Goal: Task Accomplishment & Management: Complete application form

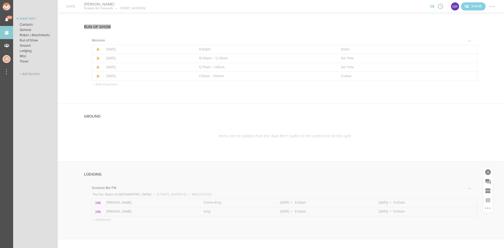
scroll to position [359, 0]
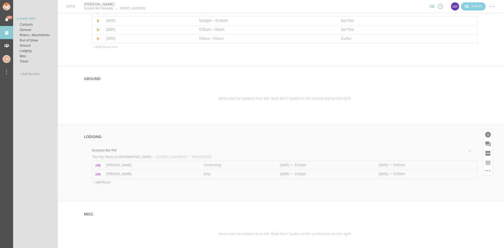
click at [104, 180] on p "+ Add Room" at bounding box center [101, 182] width 17 height 4
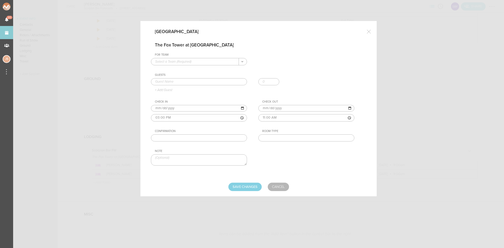
scroll to position [0, 0]
click at [189, 63] on input "text" at bounding box center [195, 61] width 88 height 7
click at [191, 72] on p "Scorpion Bar FW" at bounding box center [199, 70] width 88 height 9
type input "Scorpion Bar FW"
click at [192, 81] on input "text" at bounding box center [199, 81] width 96 height 7
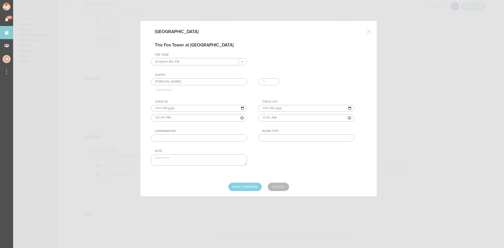
type input "Brandon Aviles"
click at [282, 138] on input "text" at bounding box center [306, 137] width 96 height 7
type input "King"
click at [228, 160] on textarea at bounding box center [199, 159] width 96 height 11
type textarea "guest to pay on own upon arrival"
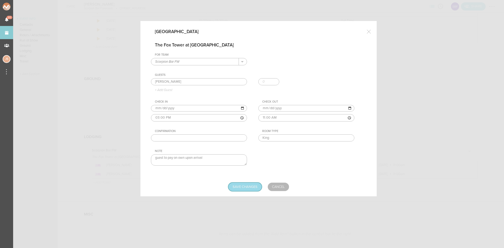
click at [243, 188] on input "Save Changes" at bounding box center [244, 187] width 33 height 8
type input "Saving..."
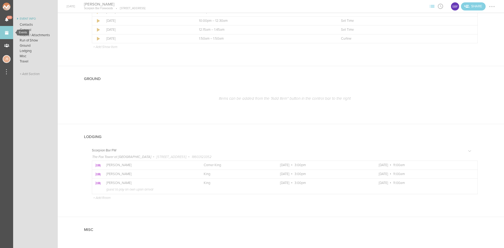
click at [3, 34] on link "Events" at bounding box center [6, 32] width 13 height 13
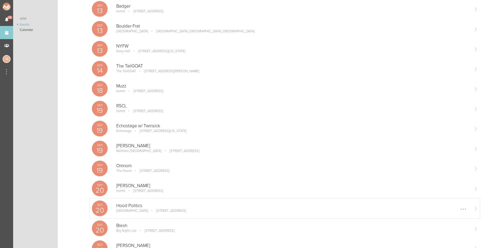
scroll to position [131, 0]
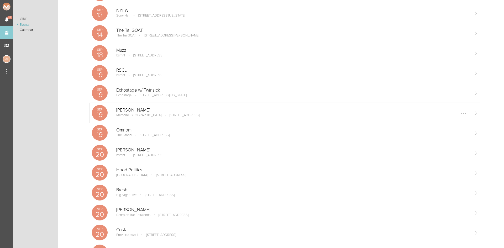
click at [151, 118] on div "Sep 19 James Kennedy Mémoire Boston 1 Broadway, Everett, MA 02149, USA Edit Rem…" at bounding box center [285, 113] width 390 height 20
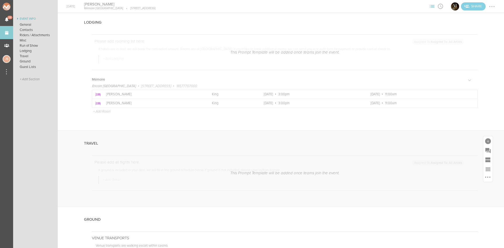
scroll to position [787, 0]
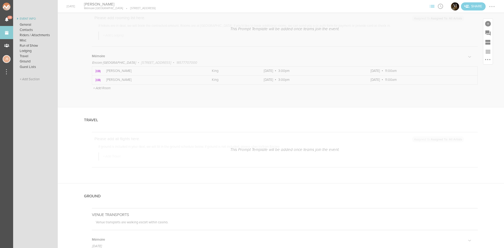
click at [108, 88] on p "+ Add Room" at bounding box center [101, 88] width 17 height 4
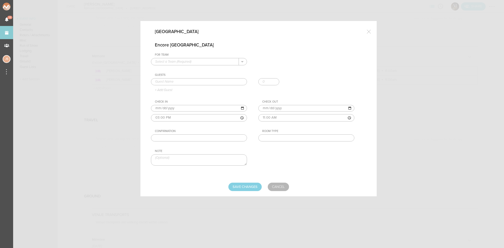
click at [226, 61] on input "text" at bounding box center [195, 61] width 88 height 7
click at [225, 69] on p "Mémoire" at bounding box center [199, 70] width 88 height 9
type input "Mémoire"
click at [219, 80] on input "text" at bounding box center [199, 81] width 96 height 7
type input "[PERSON_NAME]"
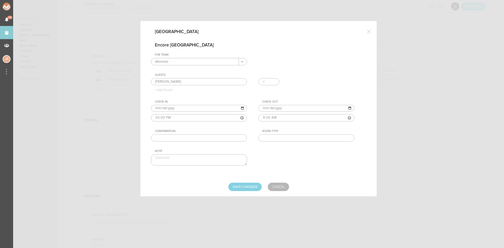
click at [282, 138] on input "text" at bounding box center [306, 137] width 96 height 7
type input "King"
click at [214, 162] on textarea at bounding box center [199, 159] width 96 height 11
type textarea "guest to pay on own upon arrival"
click at [241, 187] on input "Save Changes" at bounding box center [244, 187] width 33 height 8
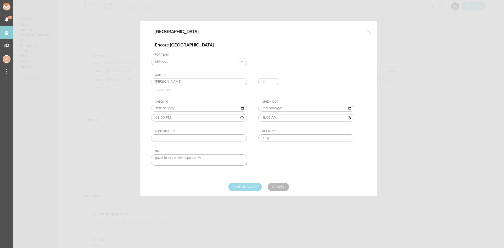
type input "Saving..."
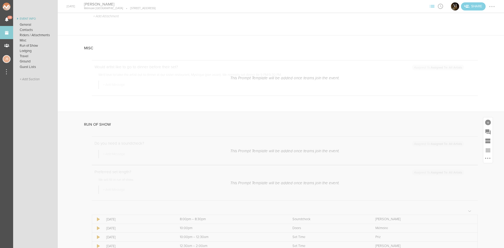
scroll to position [420, 0]
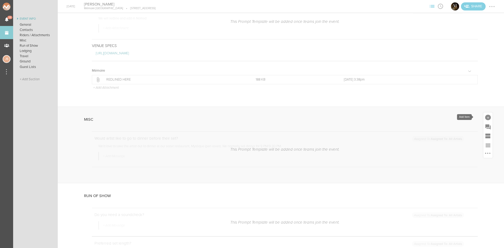
click at [485, 117] on div at bounding box center [488, 118] width 6 height 6
click at [411, 161] on icon at bounding box center [414, 163] width 6 height 8
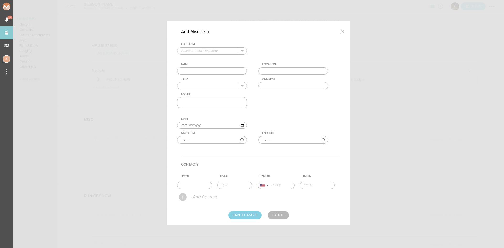
click at [209, 50] on input "text" at bounding box center [207, 50] width 61 height 7
click at [210, 59] on p "Mémoire" at bounding box center [211, 59] width 61 height 9
type input "Mémoire"
click at [208, 74] on input "text" at bounding box center [212, 70] width 70 height 7
type input "Dinner"
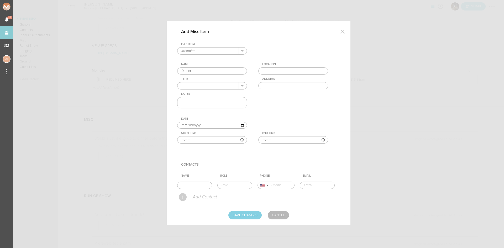
click at [278, 72] on input "text" at bounding box center [293, 70] width 70 height 7
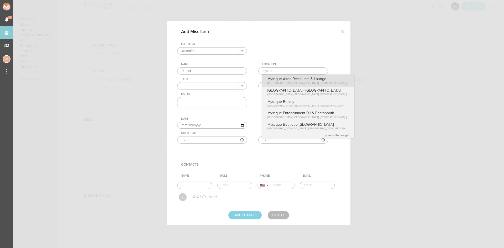
click at [286, 83] on div "For Team Mémoire + Add New Team Mémoire . Mémoire Name Dinner Location mystiq M…" at bounding box center [258, 96] width 163 height 109
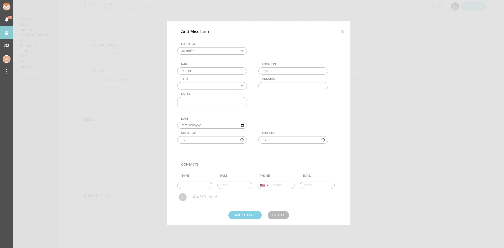
type input "Mystique Asian Restaurant & Lounge"
type input "[STREET_ADDRESS]"
click at [220, 86] on input "text" at bounding box center [207, 85] width 61 height 7
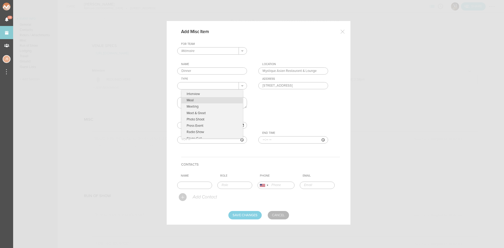
click at [209, 101] on p "Meal" at bounding box center [211, 100] width 61 height 6
type input "Meal"
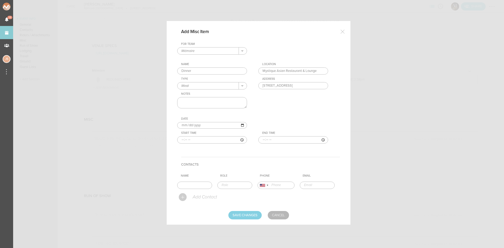
click at [182, 141] on input "time" at bounding box center [212, 139] width 70 height 7
type input "21:30"
type input "23:00"
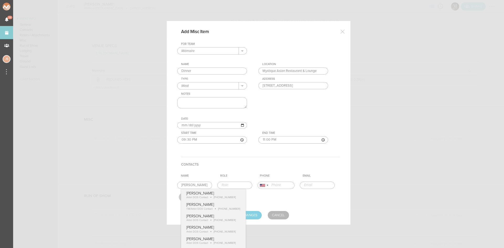
drag, startPoint x: 152, startPoint y: 186, endPoint x: 137, endPoint y: 187, distance: 14.7
click at [137, 187] on div "Add Misc Item For Team Mémoire + Add New Team Mémoire . Mémoire Name Dinner Loc…" at bounding box center [252, 124] width 504 height 248
type input "[PERSON_NAME]"
type input "Production Manager/DOS"
type input "19788803270"
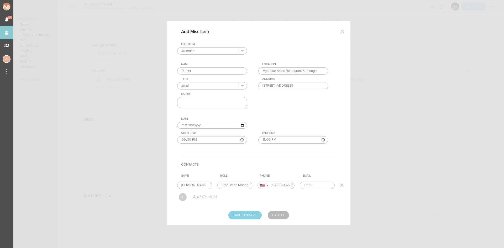
click at [220, 197] on form "For Team Mémoire + Add New Team Mémoire . Mémoire Name Dinner Location Mystique…" at bounding box center [258, 130] width 163 height 177
click at [239, 213] on input "Save Changes" at bounding box center [244, 215] width 33 height 8
type input "Saving..."
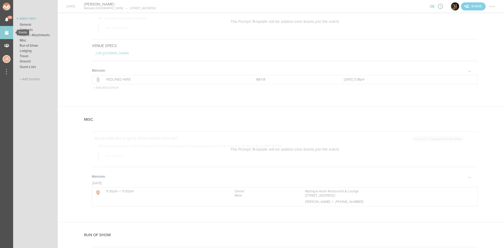
click at [8, 34] on link "Events" at bounding box center [6, 32] width 13 height 13
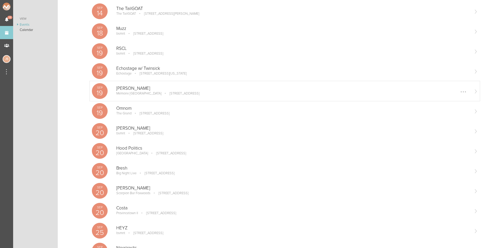
scroll to position [157, 0]
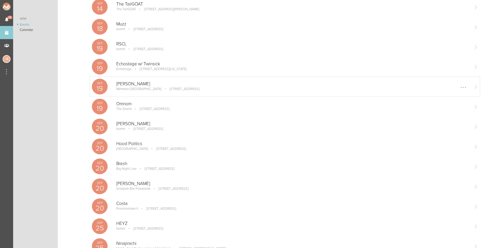
click at [133, 181] on p "[PERSON_NAME]" at bounding box center [292, 183] width 353 height 5
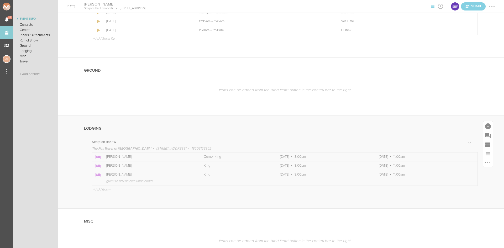
scroll to position [446, 0]
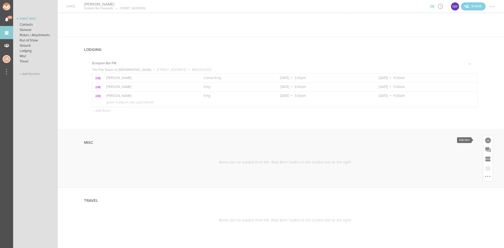
click at [486, 140] on div at bounding box center [488, 141] width 6 height 6
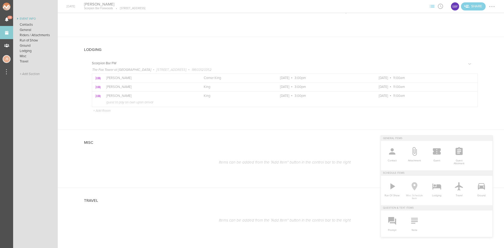
click at [412, 191] on icon at bounding box center [414, 186] width 10 height 10
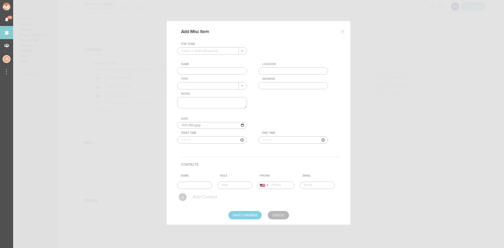
click at [205, 52] on input "text" at bounding box center [207, 50] width 61 height 7
click at [205, 61] on p "Scorpion Bar FW" at bounding box center [211, 59] width 61 height 9
type input "Scorpion Bar FW"
click at [205, 70] on input "text" at bounding box center [212, 70] width 70 height 7
type input "Dinner"
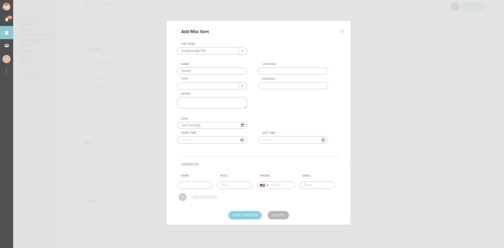
click at [280, 68] on input "text" at bounding box center [293, 70] width 70 height 7
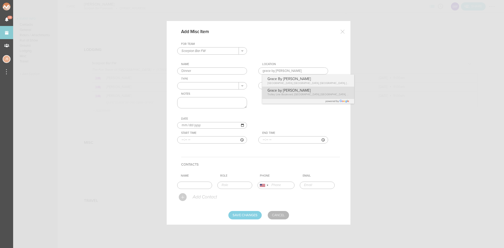
click at [291, 91] on div "For Team Scorpion Bar FW + Add New Team Scorpion Bar FW . Scorpion Bar FW Name …" at bounding box center [258, 96] width 163 height 109
type input "Grace by Nia"
type input "350 Trolley Line Blvd, Mashantucket, CT 06338, USA"
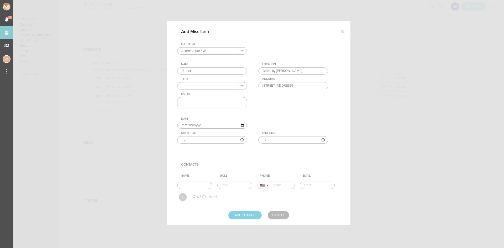
click at [215, 87] on input "text" at bounding box center [207, 85] width 61 height 7
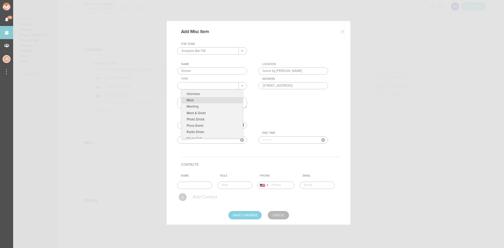
click at [208, 101] on p "Meal" at bounding box center [211, 100] width 61 height 6
type input "Meal"
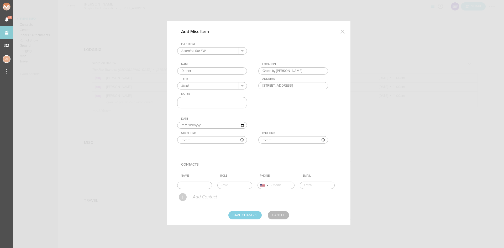
click at [181, 140] on input "time" at bounding box center [212, 139] width 70 height 7
type input "21:30"
type input "23:00"
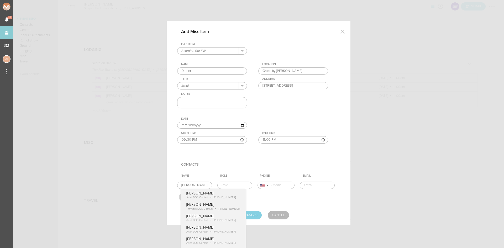
type input "[PERSON_NAME]"
type input "Artist DOS Contact"
type input "17034992807"
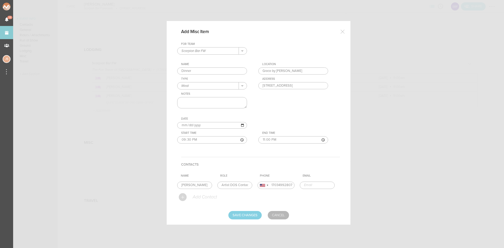
click at [212, 199] on form "For Team Scorpion Bar FW + Add New Team Scorpion Bar FW . Scorpion Bar FW Name …" at bounding box center [258, 130] width 163 height 177
click at [245, 215] on input "Save Changes" at bounding box center [244, 215] width 33 height 8
type input "Saving..."
